Goal: Information Seeking & Learning: Check status

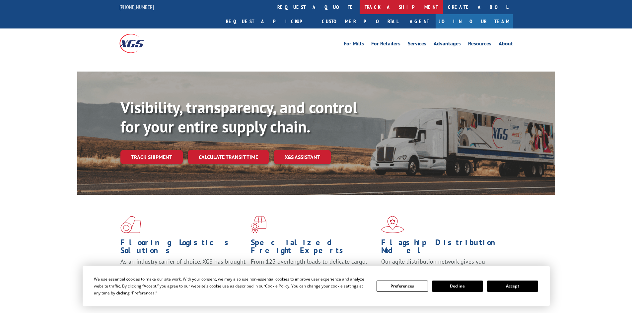
click at [360, 4] on link "track a shipment" at bounding box center [401, 7] width 83 height 14
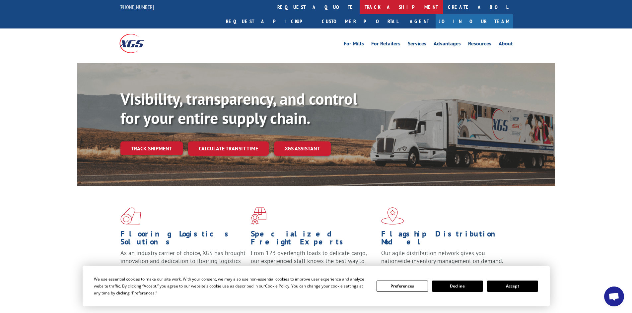
click at [360, 10] on link "track a shipment" at bounding box center [401, 7] width 83 height 14
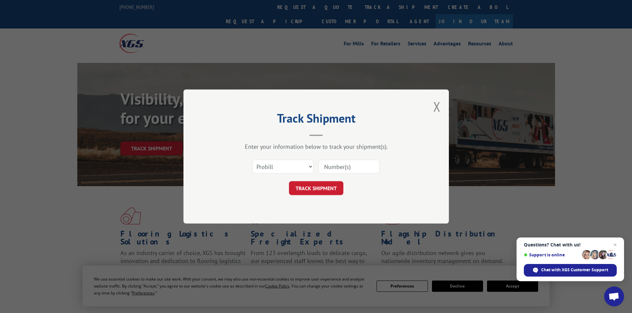
click at [332, 166] on input at bounding box center [348, 167] width 61 height 14
paste input "17469618"
type input "17469618"
click at [319, 189] on button "TRACK SHIPMENT" at bounding box center [316, 188] width 54 height 14
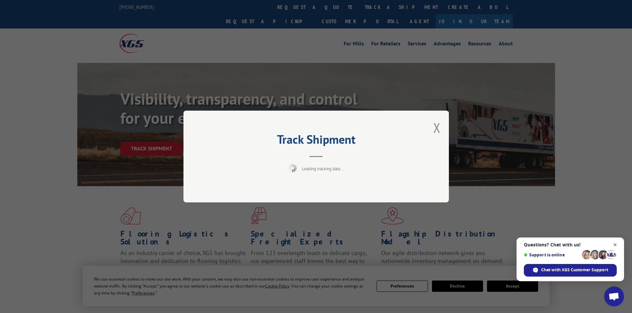
click at [617, 246] on span "Open chat" at bounding box center [615, 245] width 8 height 8
